Goal: Communication & Community: Answer question/provide support

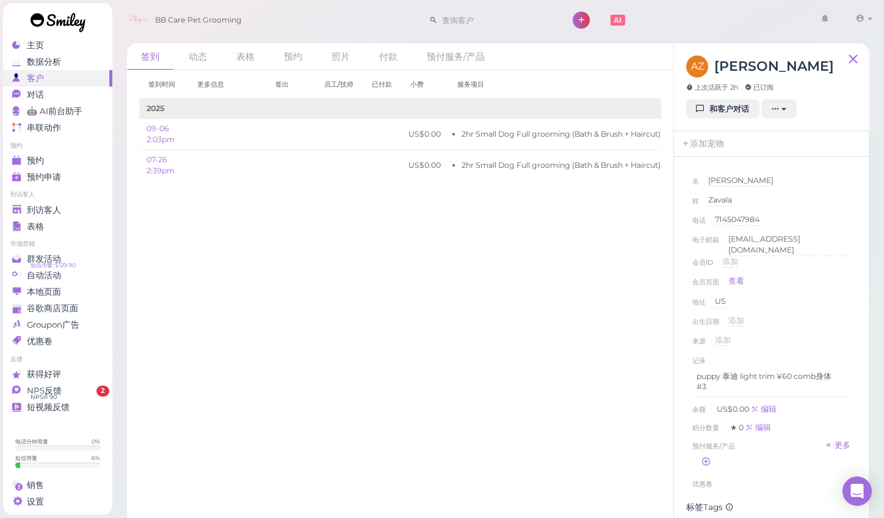
scroll to position [71, 0]
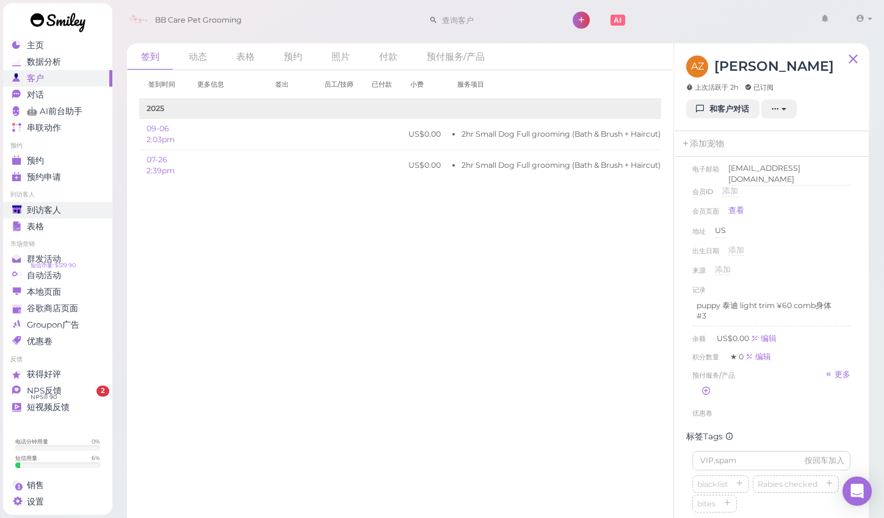
click at [56, 206] on span "到访客人" at bounding box center [44, 210] width 34 height 10
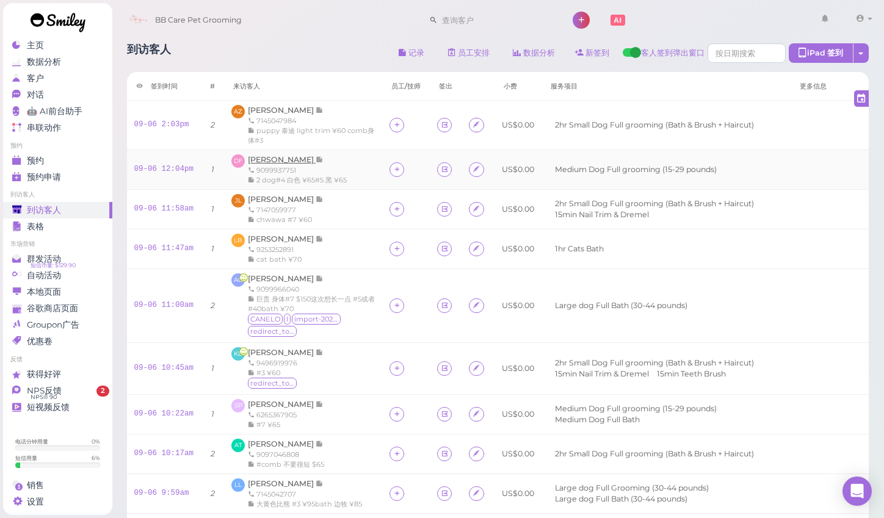
click at [281, 160] on span "[PERSON_NAME]" at bounding box center [282, 159] width 68 height 9
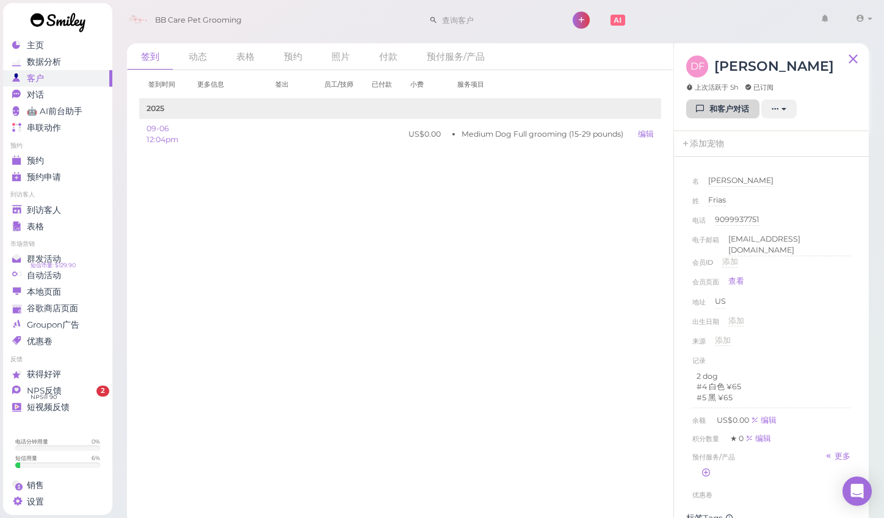
click at [715, 110] on link "和客户对话" at bounding box center [722, 109] width 73 height 20
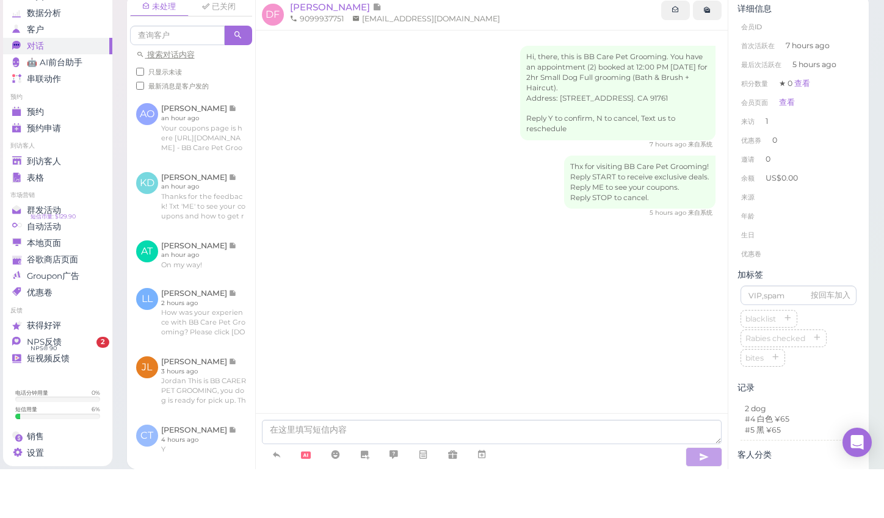
scroll to position [8, 0]
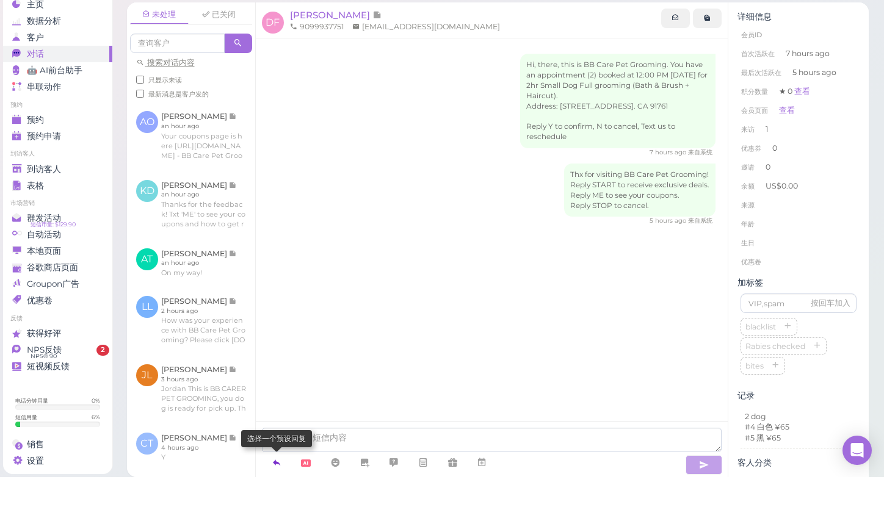
click at [278, 497] on icon at bounding box center [277, 503] width 10 height 12
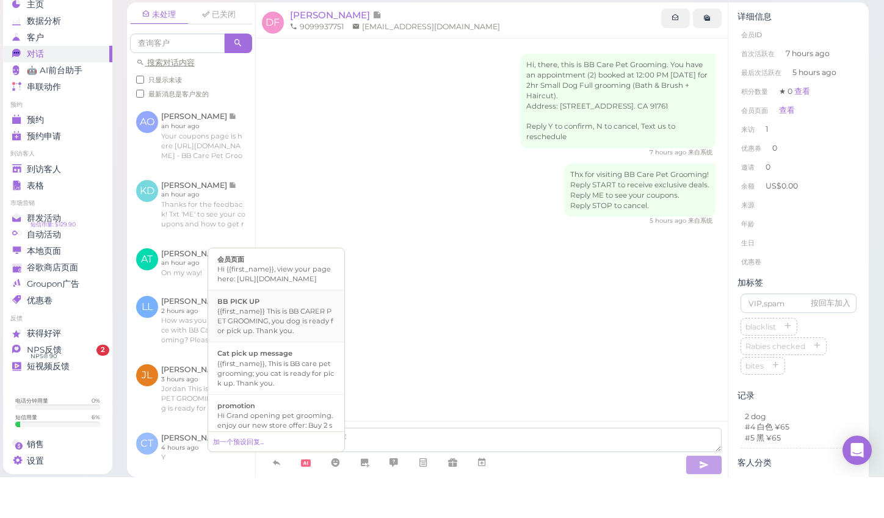
click at [283, 347] on div "{{first_name}} This is BB CARER PET GROOMING, you dog is ready for pick up. Tha…" at bounding box center [276, 361] width 118 height 29
type textarea "{{first_name}} This is BB CARER PET GROOMING, you dog is ready for pick up. Tha…"
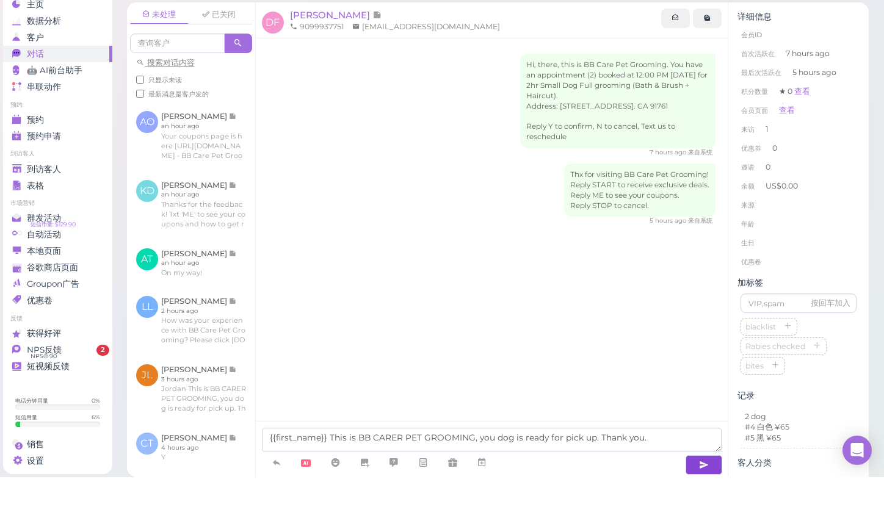
click at [700, 500] on icon "button" at bounding box center [704, 506] width 10 height 12
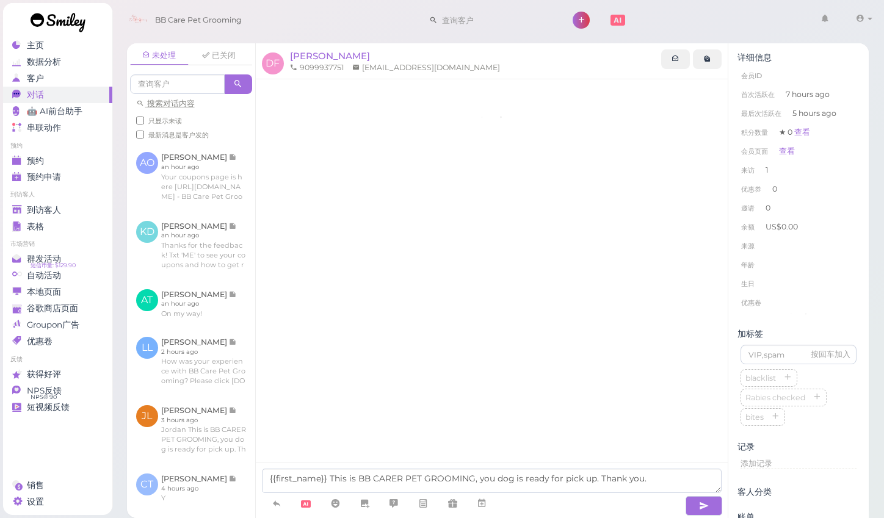
scroll to position [49, 0]
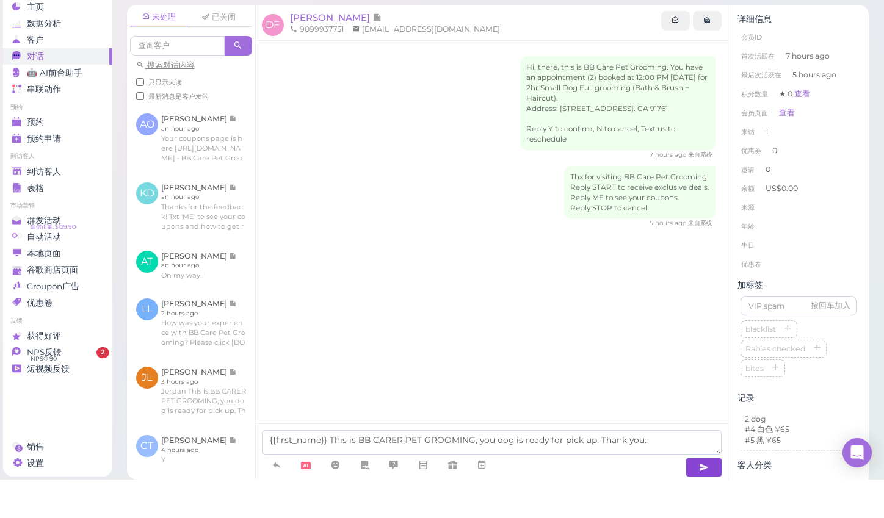
click at [702, 500] on icon "button" at bounding box center [704, 506] width 10 height 12
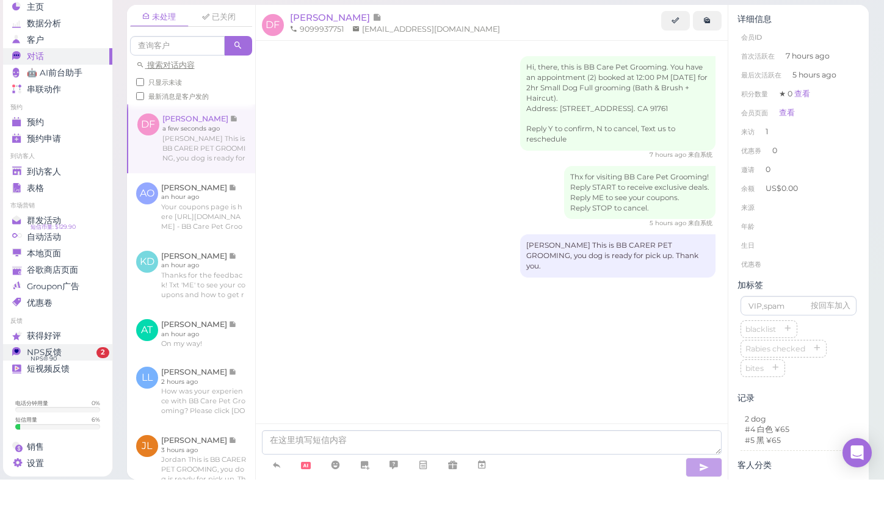
click at [78, 386] on div "NPS反馈" at bounding box center [56, 391] width 88 height 10
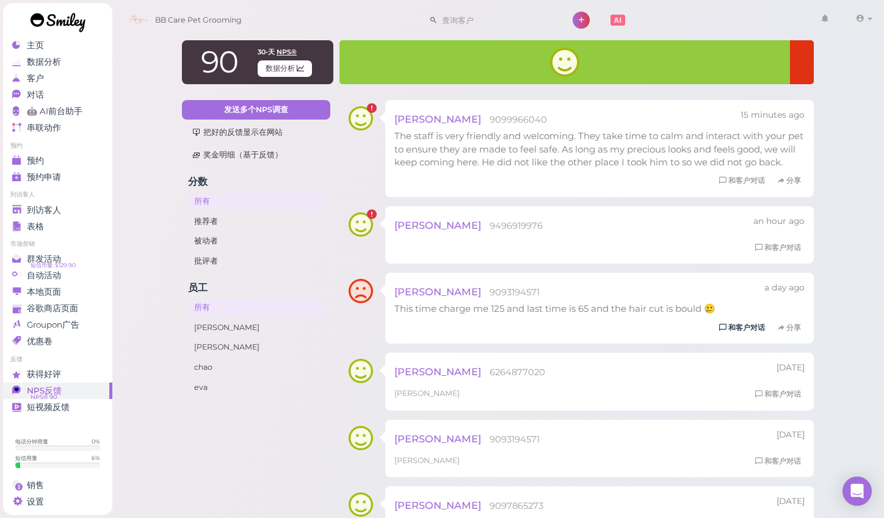
click at [733, 325] on link "和客户对话" at bounding box center [741, 328] width 53 height 13
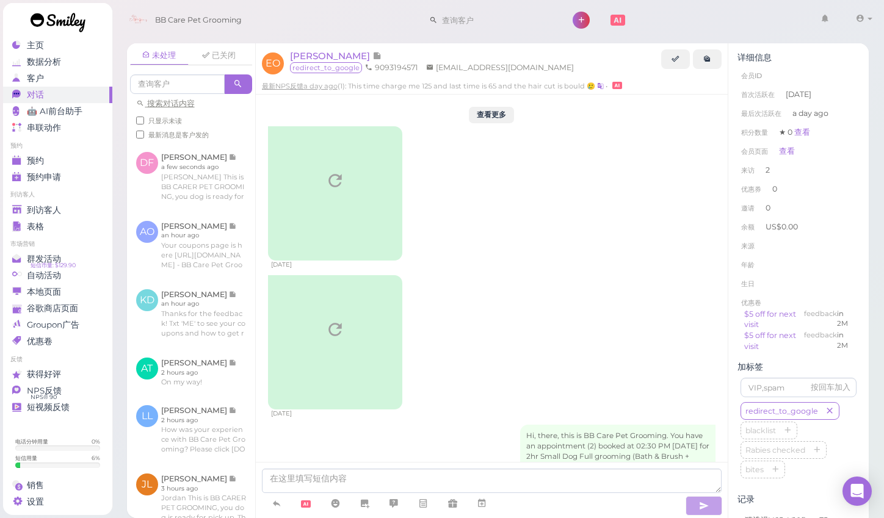
scroll to position [1629, 0]
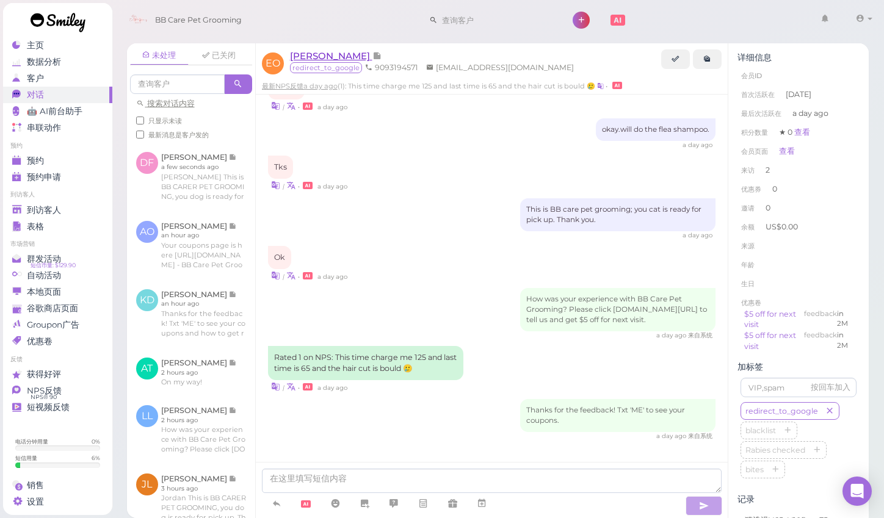
click at [306, 55] on span "[PERSON_NAME]" at bounding box center [331, 56] width 82 height 12
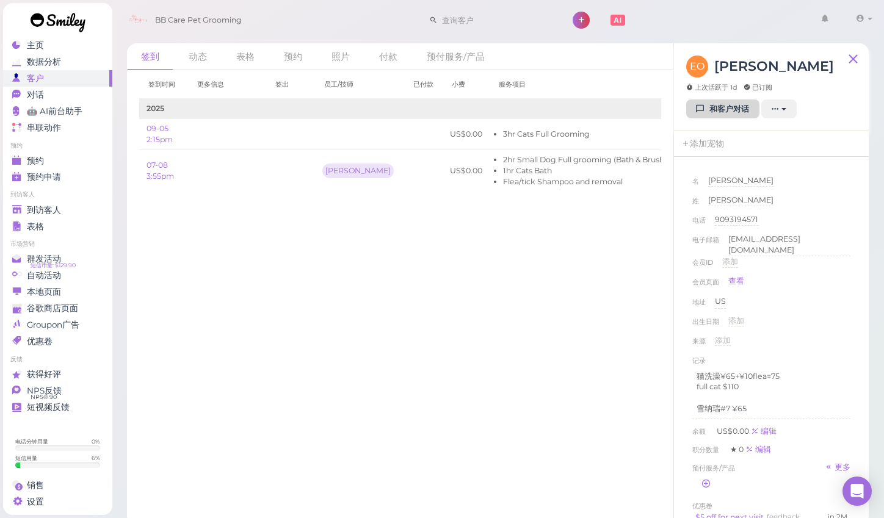
click at [707, 108] on link "和客户对话" at bounding box center [722, 109] width 73 height 20
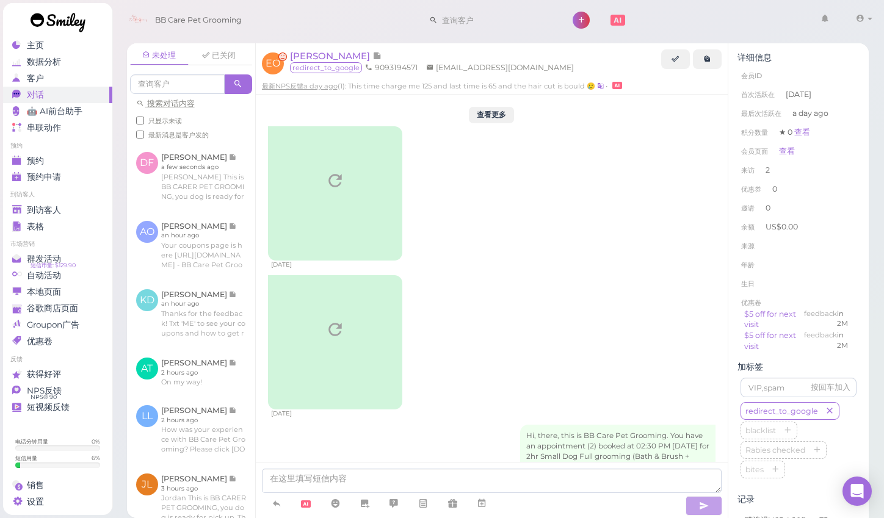
scroll to position [1629, 0]
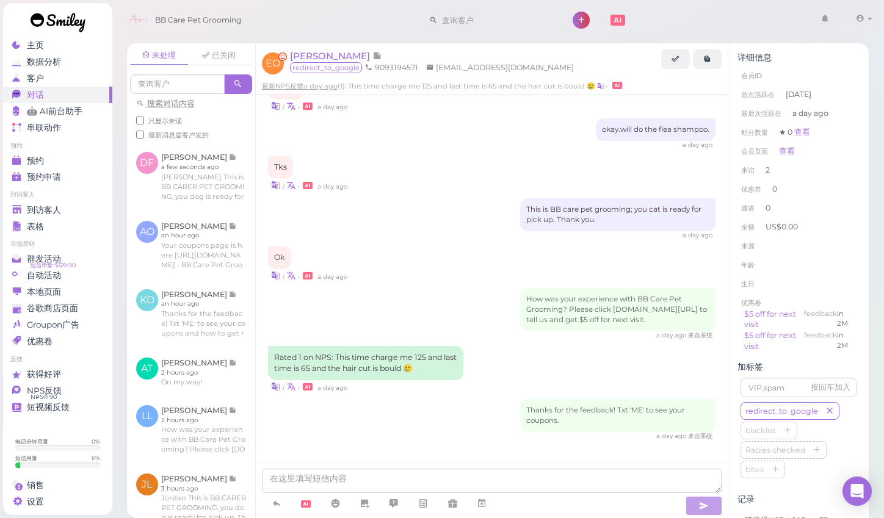
click at [348, 340] on div "a day ago 来自系统" at bounding box center [492, 335] width 448 height 9
click at [879, 332] on div "未处理 已关闭 搜索对话内容 只显示未读 最新消息是客户发的 DF Danielle Frias" at bounding box center [498, 276] width 773 height 484
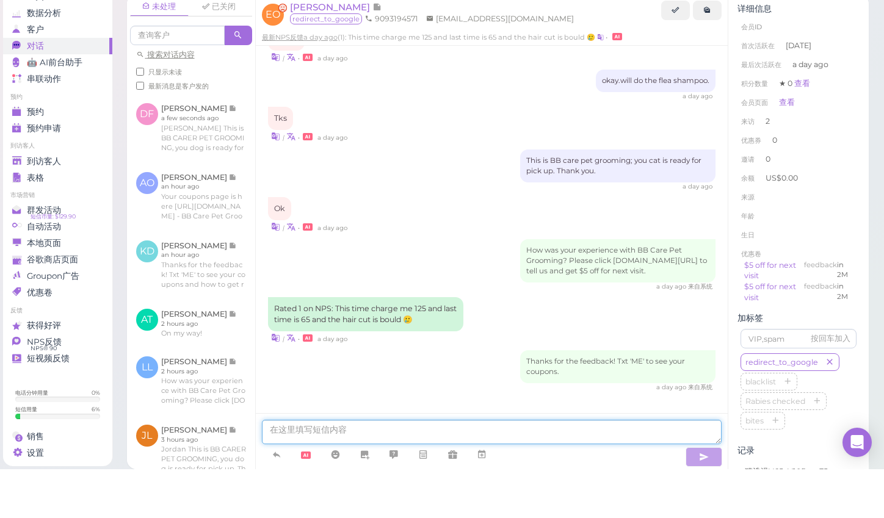
click at [550, 469] on textarea at bounding box center [492, 481] width 460 height 24
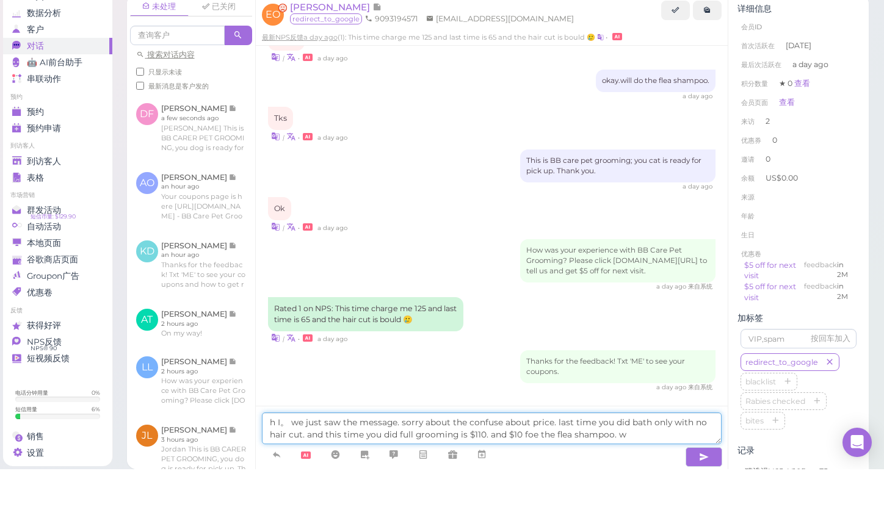
type textarea "h I。 we just saw the message. sorry about the confuse about price. last time yo…"
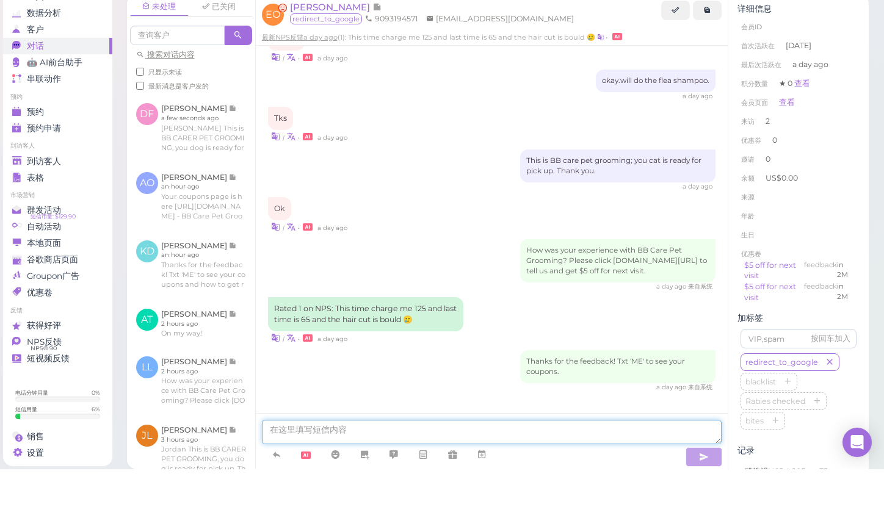
scroll to position [1687, 0]
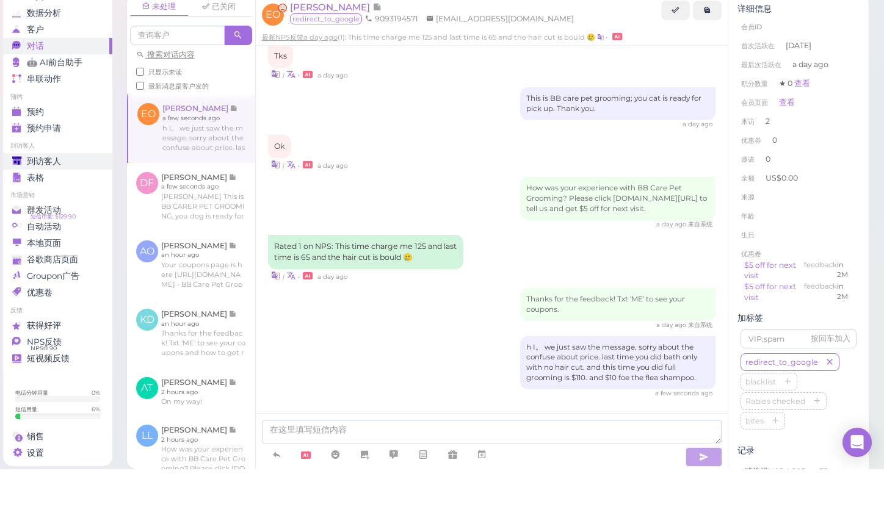
click at [43, 205] on span "到访客人" at bounding box center [44, 210] width 34 height 10
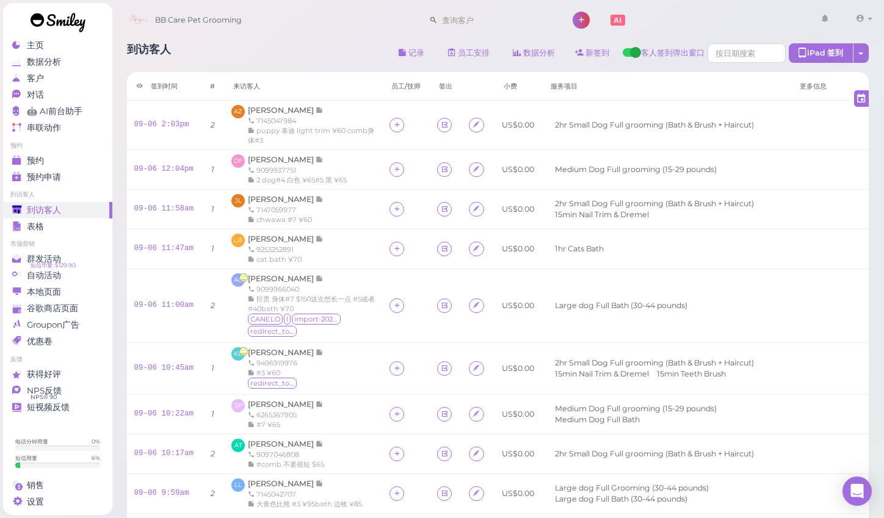
click at [81, 203] on link "到访客人" at bounding box center [57, 210] width 109 height 16
click at [65, 97] on div "对话" at bounding box center [56, 95] width 88 height 10
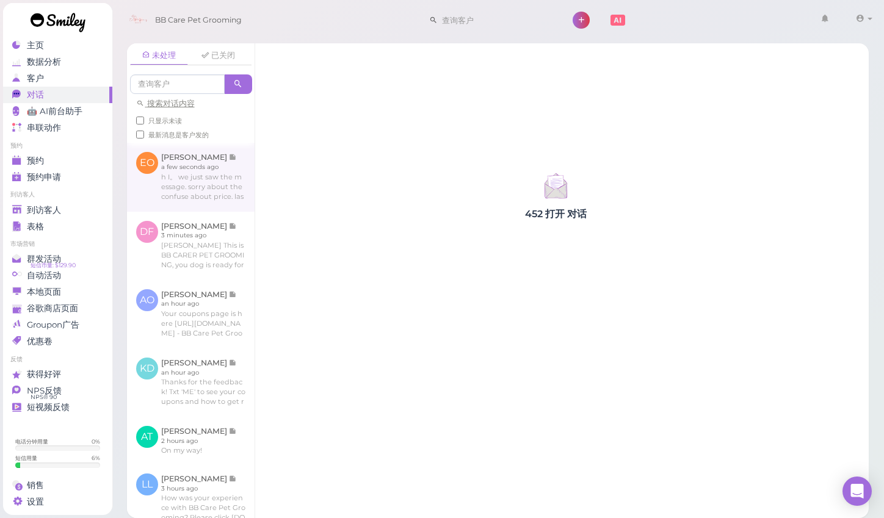
click at [239, 166] on link at bounding box center [191, 177] width 128 height 68
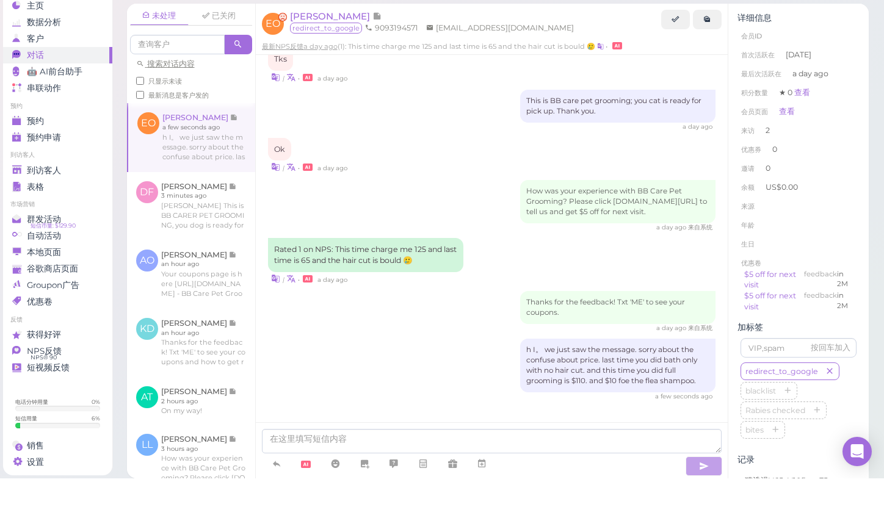
scroll to position [34, 0]
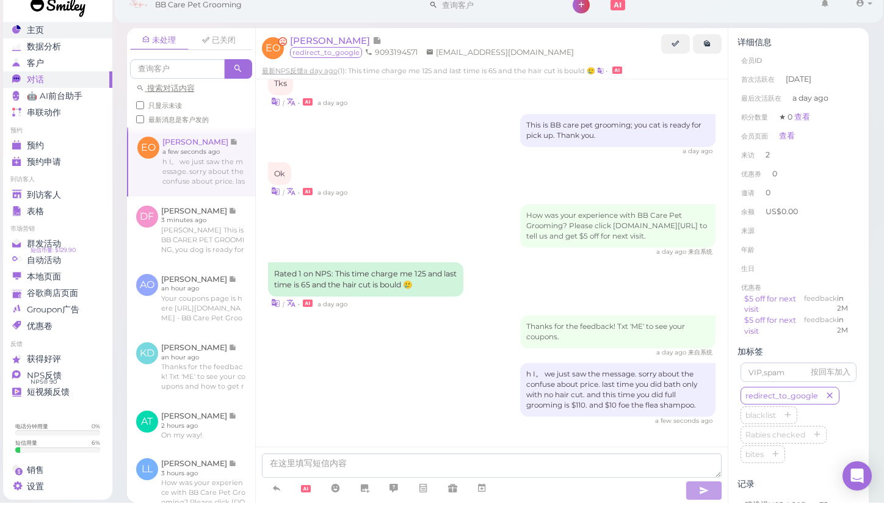
click at [77, 40] on div "主页" at bounding box center [56, 45] width 88 height 10
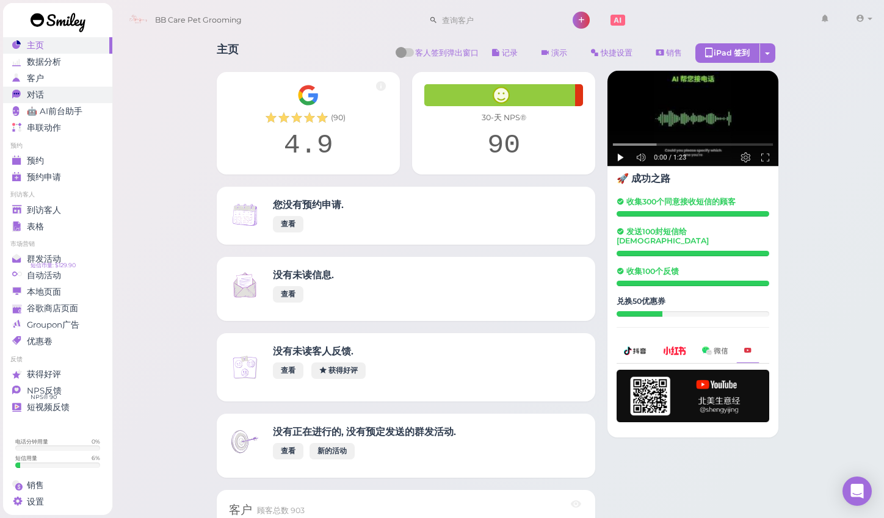
click at [76, 90] on div "对话" at bounding box center [56, 95] width 88 height 10
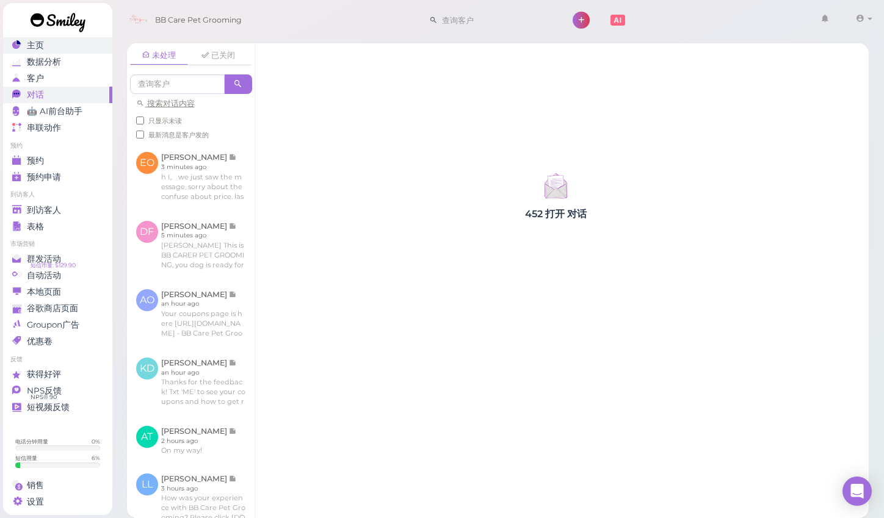
click at [73, 48] on div "主页" at bounding box center [56, 45] width 88 height 10
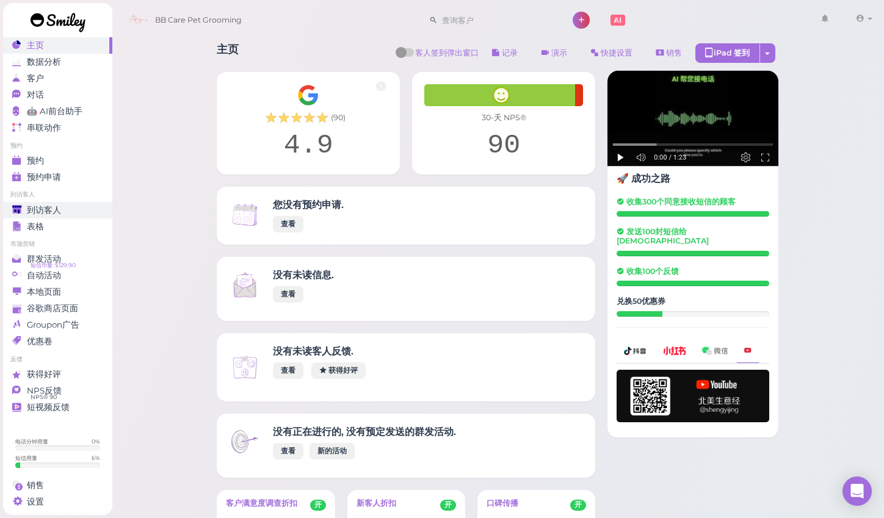
click at [27, 206] on span "到访客人" at bounding box center [44, 210] width 34 height 10
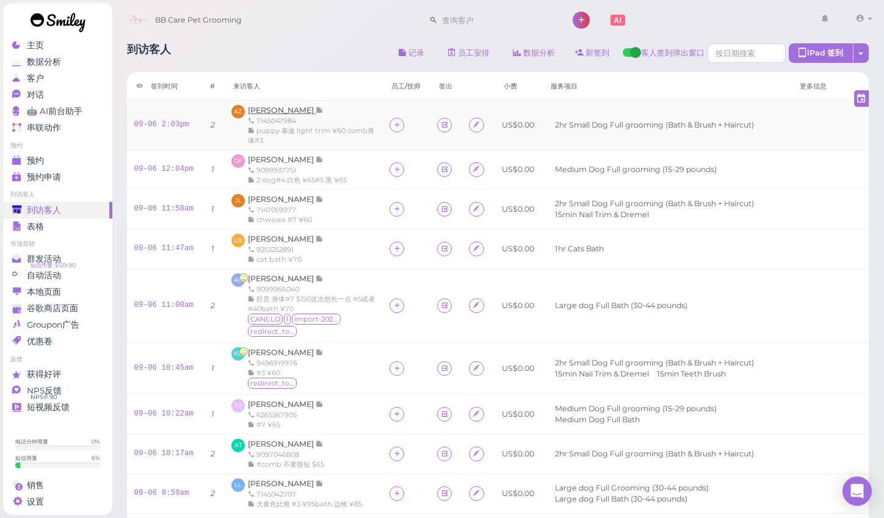
click at [286, 110] on span "[PERSON_NAME]" at bounding box center [282, 110] width 68 height 9
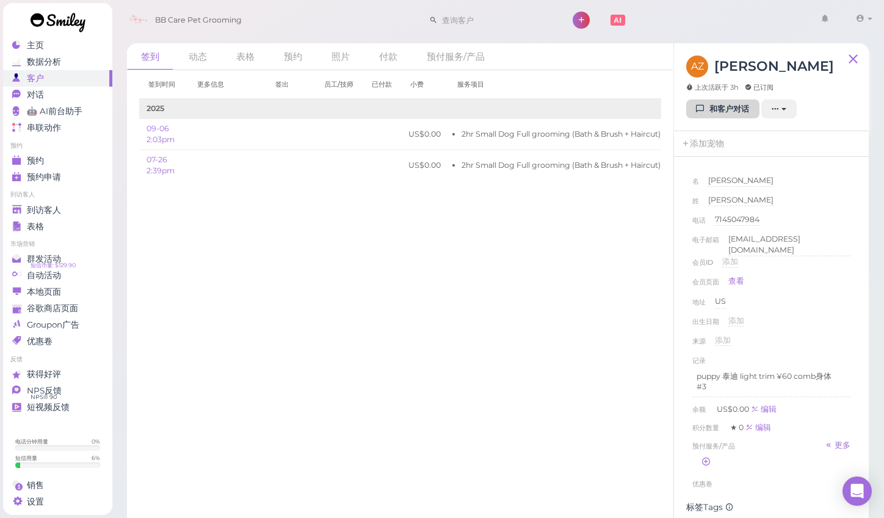
click at [733, 110] on link "和客户对话" at bounding box center [722, 109] width 73 height 20
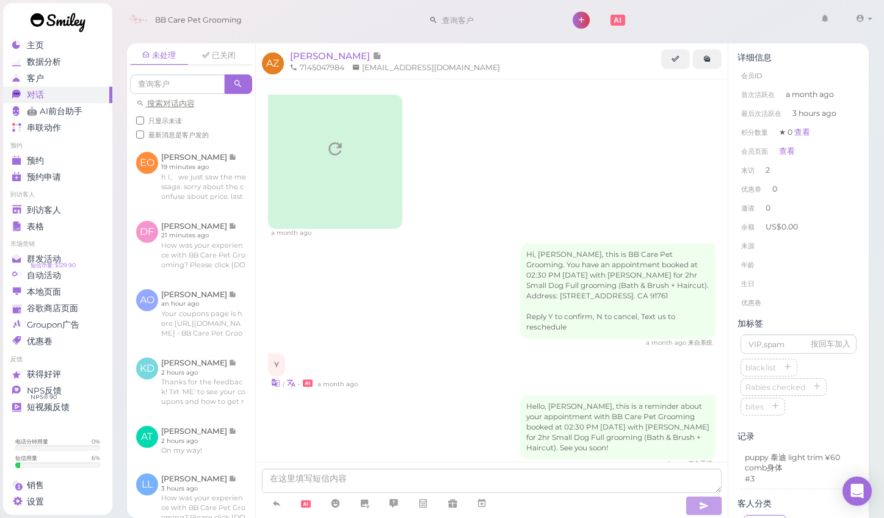
scroll to position [881, 0]
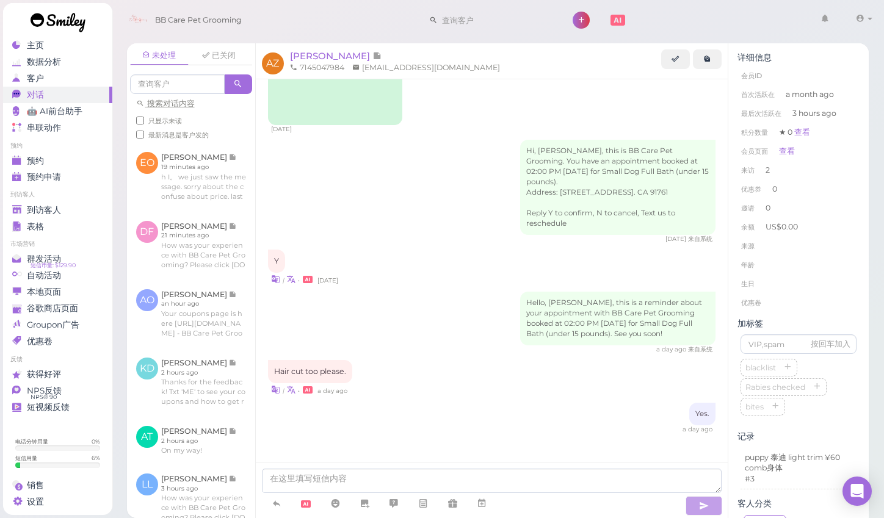
click at [499, 297] on div "Hello, Antonia, this is a reminder about your appointment with BB Care Pet Groo…" at bounding box center [492, 323] width 448 height 62
click at [873, 286] on div "未处理 已关闭 搜索对话内容 只显示未读 最新消息是客户发的 EO Eileen Ortiz 19 minutes ago" at bounding box center [498, 276] width 773 height 484
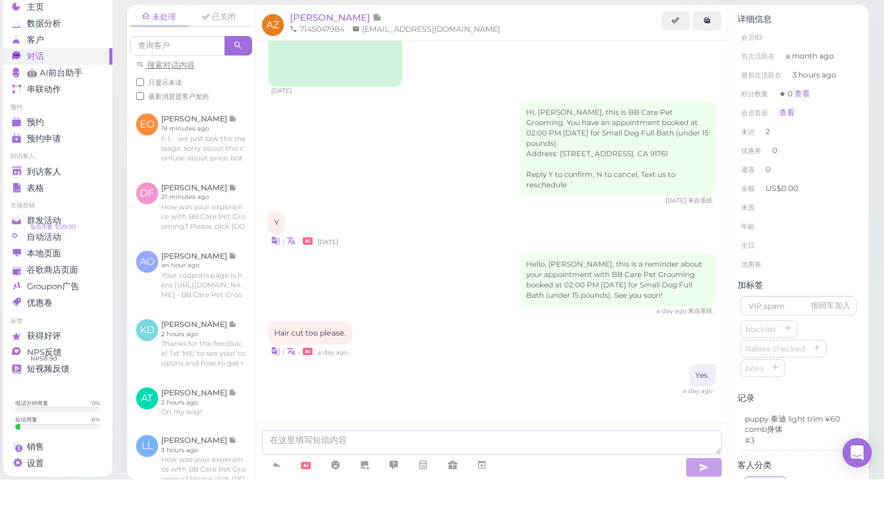
scroll to position [6, 0]
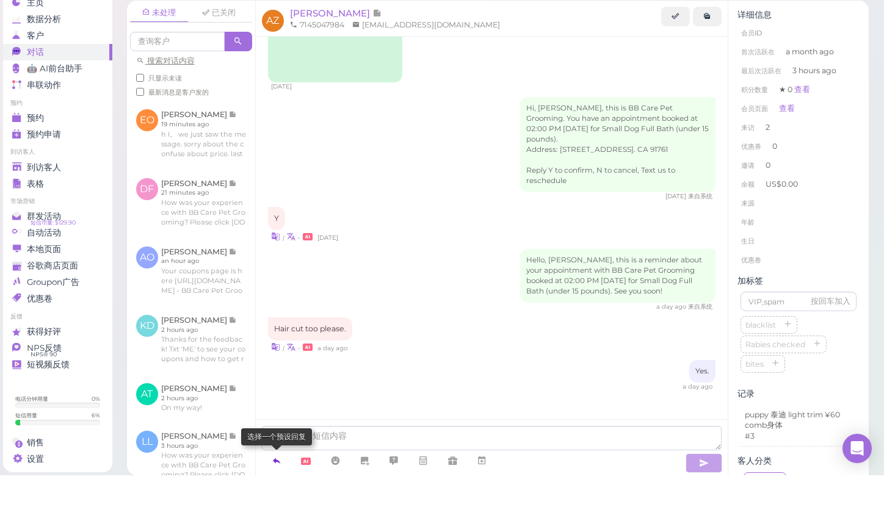
click at [276, 497] on icon at bounding box center [277, 503] width 10 height 12
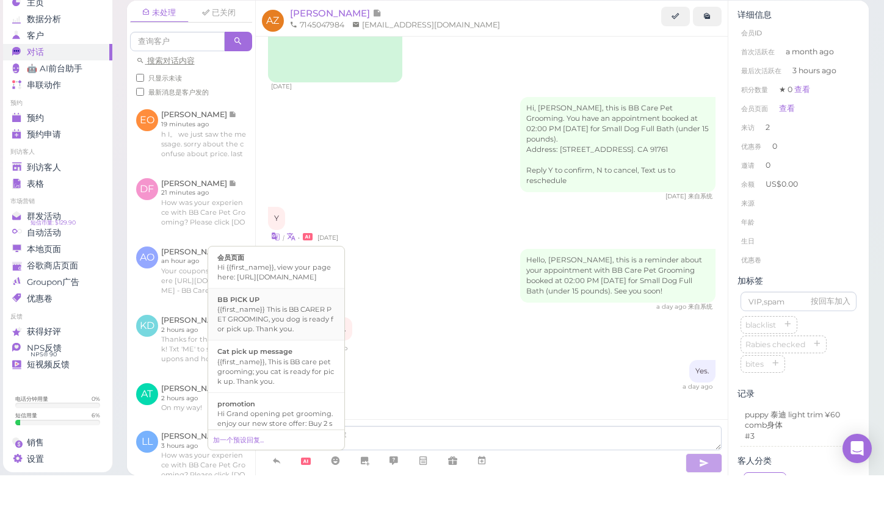
click at [262, 347] on div "{{first_name}} This is BB CARER PET GROOMING, you dog is ready for pick up. Tha…" at bounding box center [276, 361] width 118 height 29
type textarea "{{first_name}} This is BB CARER PET GROOMING, you dog is ready for pick up. Tha…"
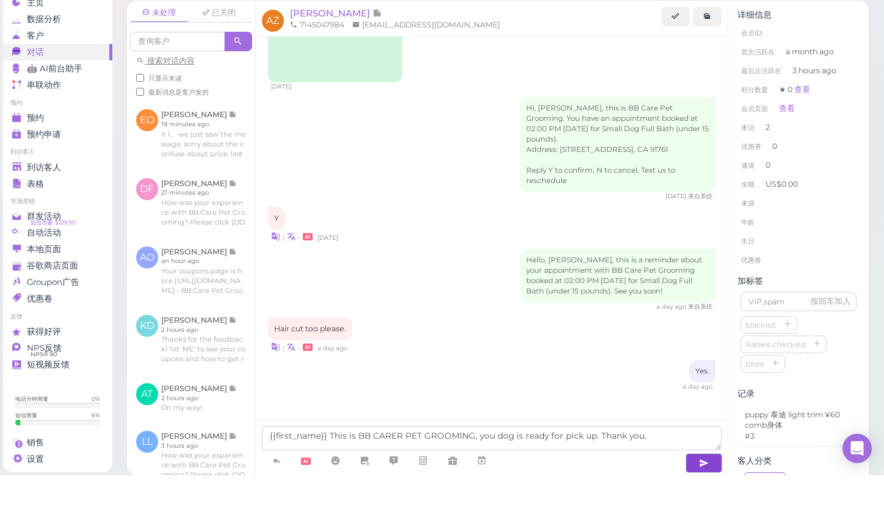
click at [699, 500] on icon "button" at bounding box center [704, 506] width 10 height 12
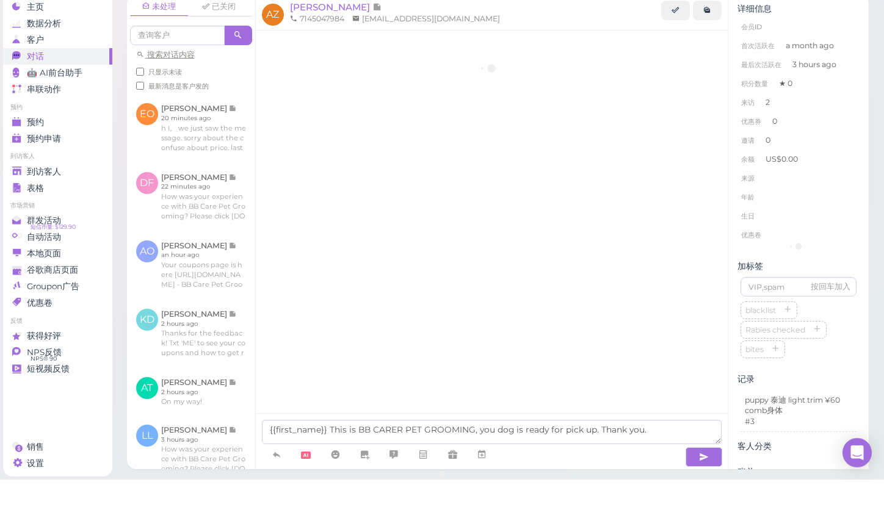
scroll to position [881, 0]
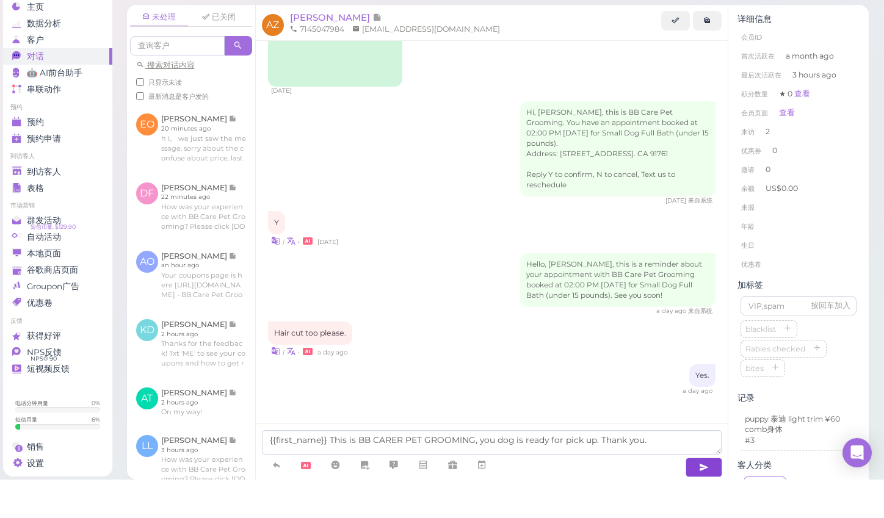
click at [699, 500] on icon "button" at bounding box center [704, 506] width 10 height 12
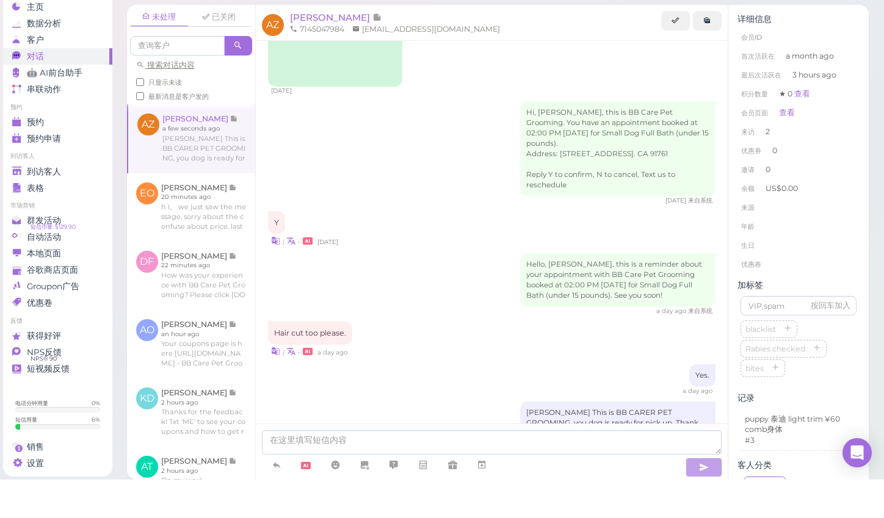
scroll to position [918, 0]
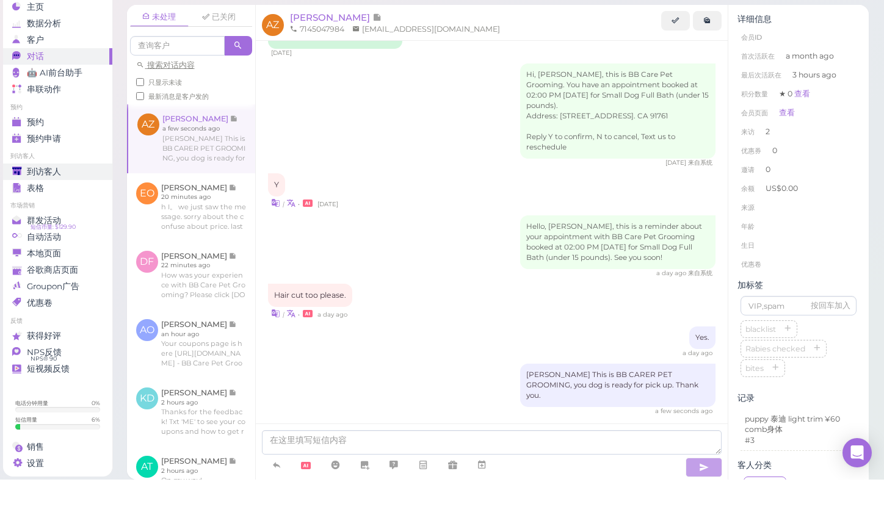
click at [44, 205] on span "到访客人" at bounding box center [44, 210] width 34 height 10
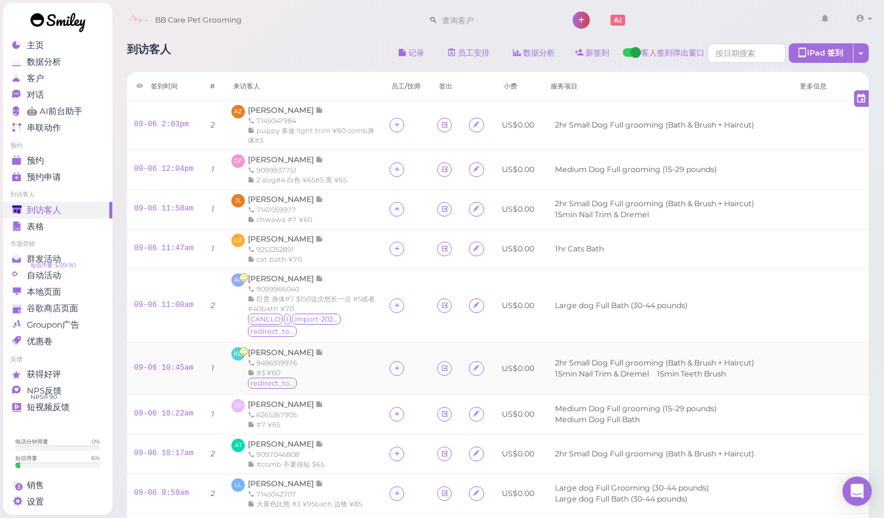
scroll to position [32, 0]
click at [877, 301] on div "到访客人 记录 员工安排 数据分析 新签到 客人签到弹出窗口 iPad 签到 点击到签到页面 员工任务页面 签到时间 #" at bounding box center [498, 307] width 773 height 547
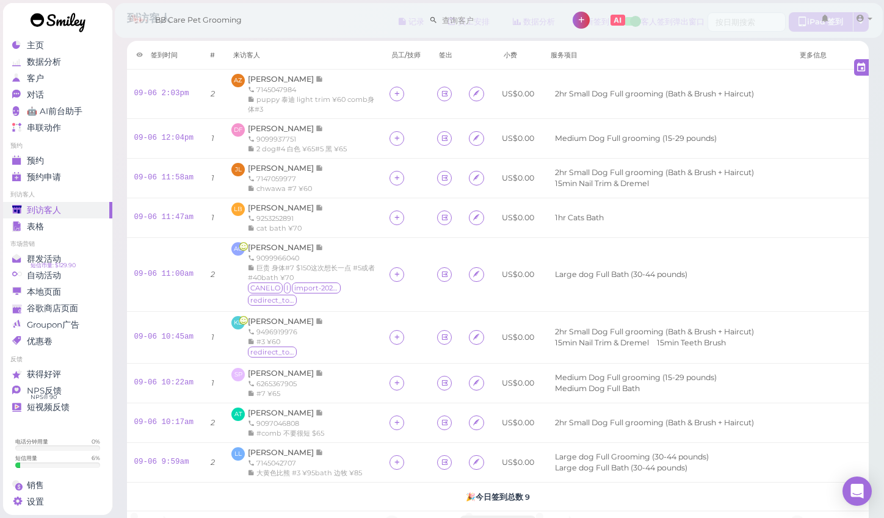
scroll to position [23, 0]
